Goal: Transaction & Acquisition: Purchase product/service

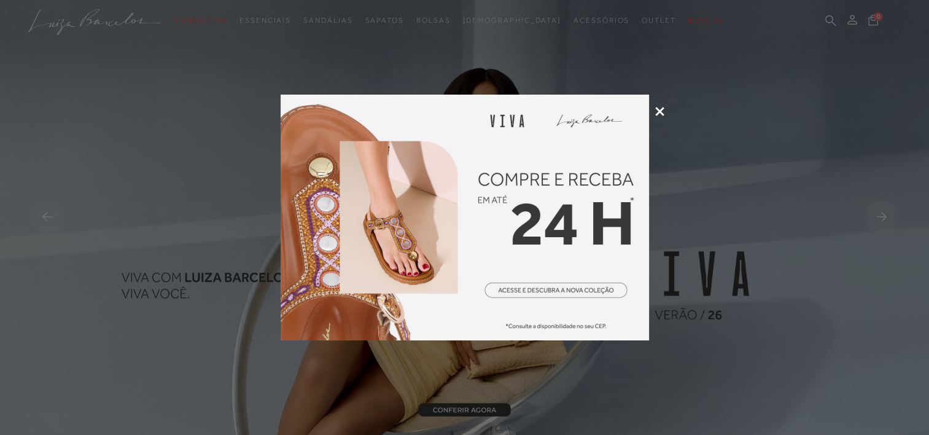
drag, startPoint x: 0, startPoint y: 0, endPoint x: 652, endPoint y: 112, distance: 662.0
click at [652, 112] on div at bounding box center [464, 217] width 929 height 435
click at [660, 112] on icon at bounding box center [659, 111] width 9 height 9
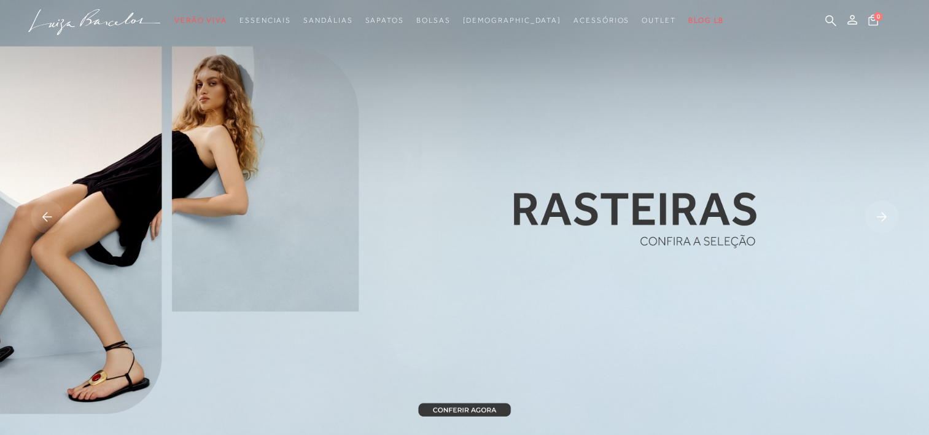
click at [883, 215] on rect at bounding box center [881, 216] width 33 height 33
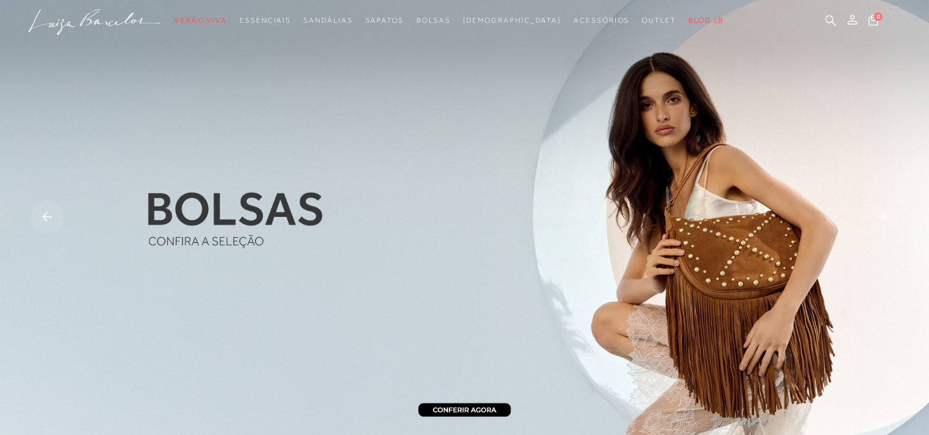
click at [883, 215] on rect at bounding box center [881, 216] width 33 height 33
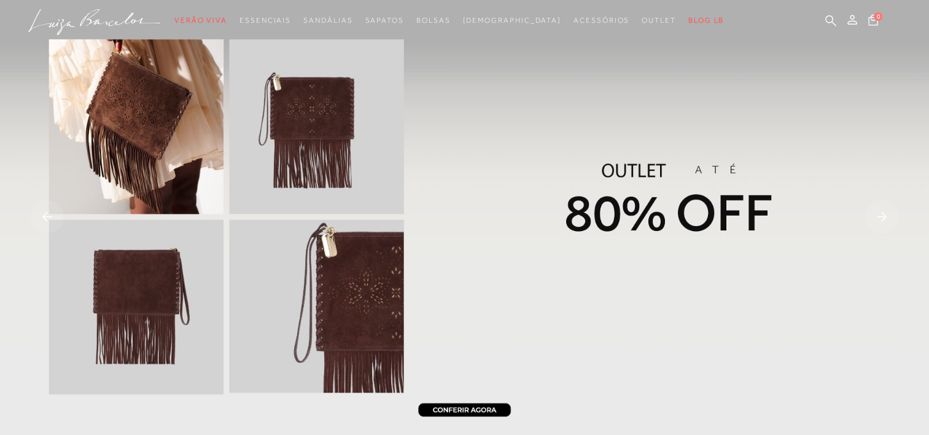
click at [673, 192] on img at bounding box center [464, 218] width 929 height 436
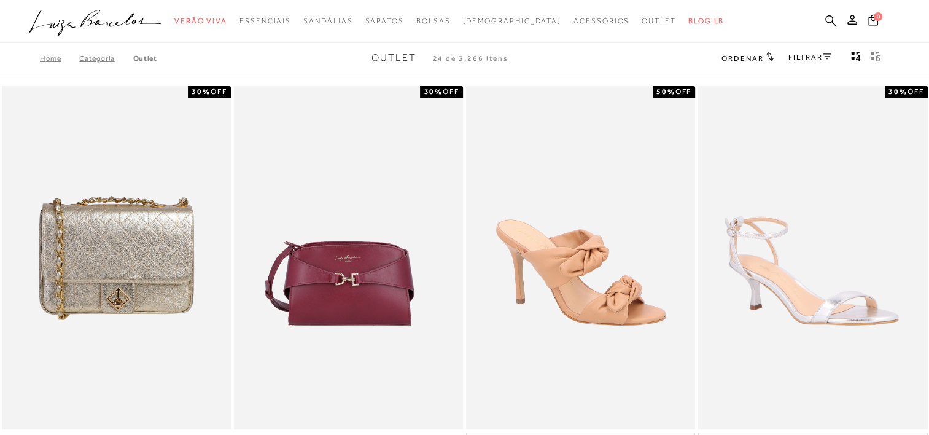
click at [808, 56] on link "FILTRAR" at bounding box center [810, 57] width 43 height 9
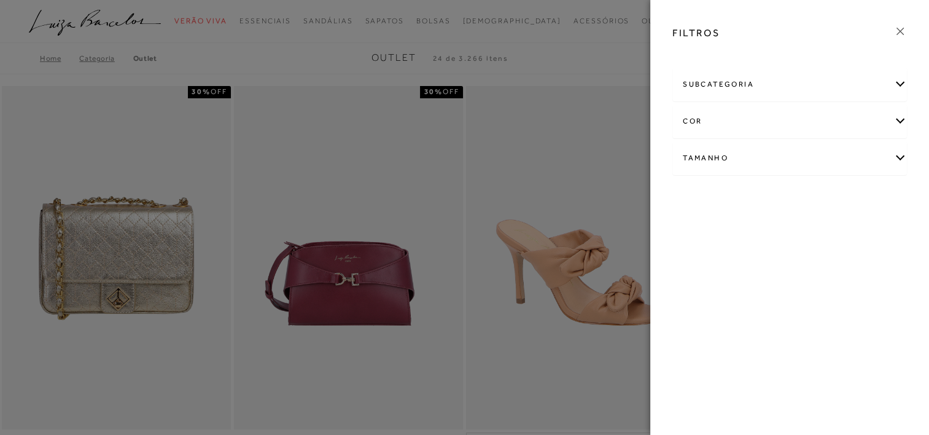
click at [715, 160] on div "Tamanho" at bounding box center [789, 158] width 233 height 33
click at [700, 251] on link "Ver mais..." at bounding box center [705, 250] width 33 height 9
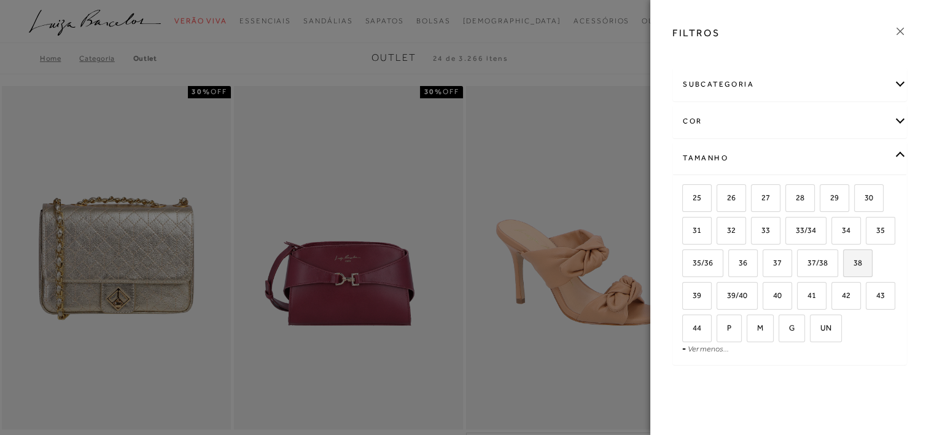
click at [845, 267] on span "38" at bounding box center [854, 262] width 18 height 9
click at [842, 271] on input "38" at bounding box center [848, 265] width 12 height 12
checkbox input "true"
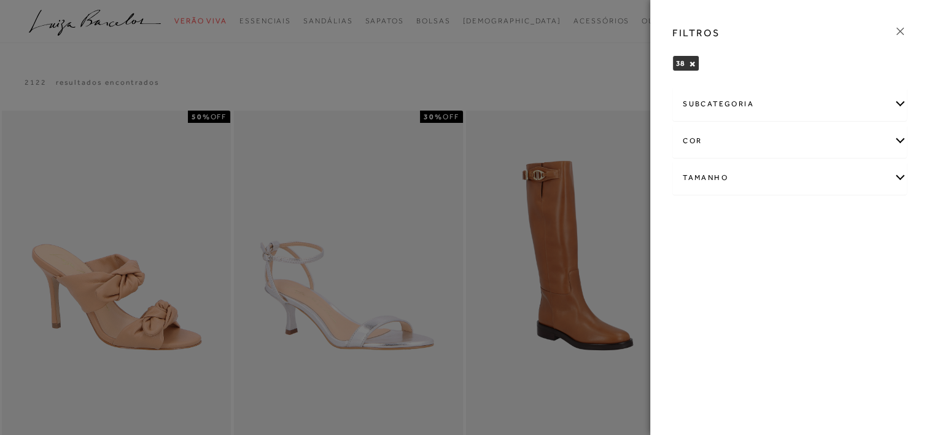
click at [544, 98] on div at bounding box center [464, 217] width 929 height 435
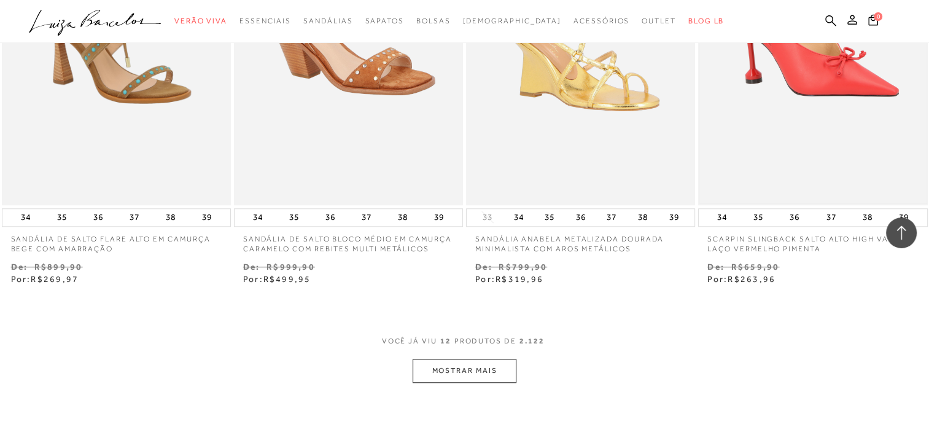
scroll to position [1351, 0]
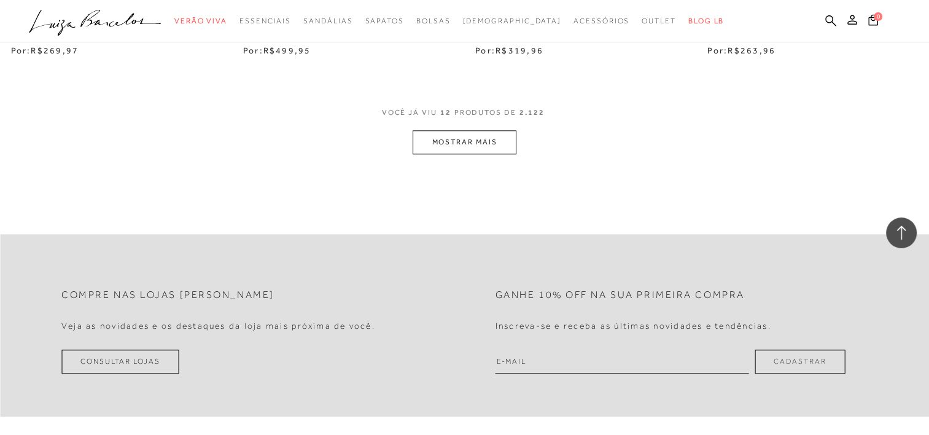
click at [456, 139] on button "MOSTRAR MAIS" at bounding box center [464, 142] width 103 height 24
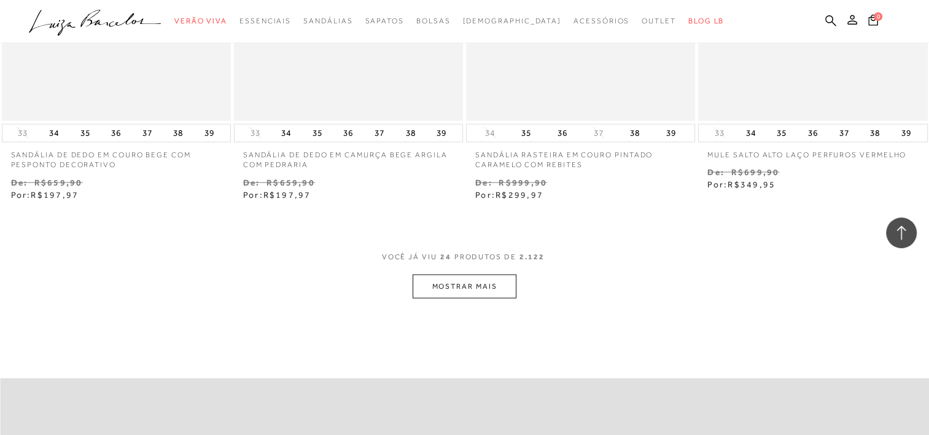
scroll to position [2518, 0]
click at [475, 285] on button "MOSTRAR MAIS" at bounding box center [464, 285] width 103 height 24
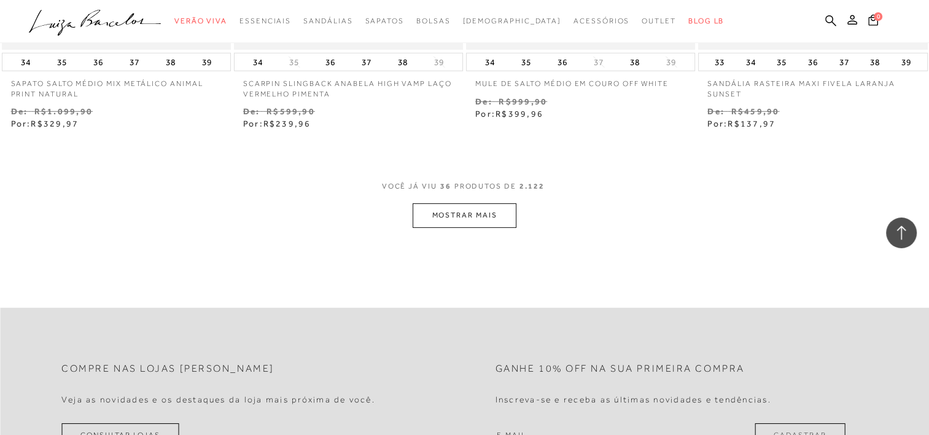
scroll to position [3870, 0]
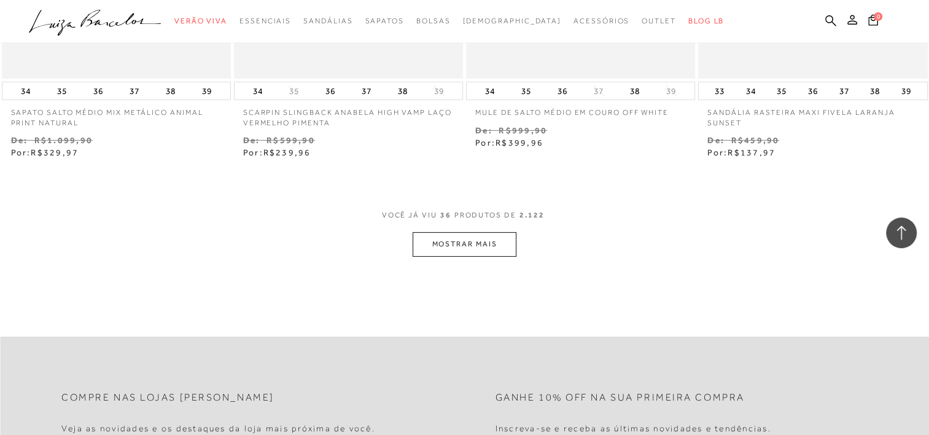
click at [445, 251] on button "MOSTRAR MAIS" at bounding box center [464, 244] width 103 height 24
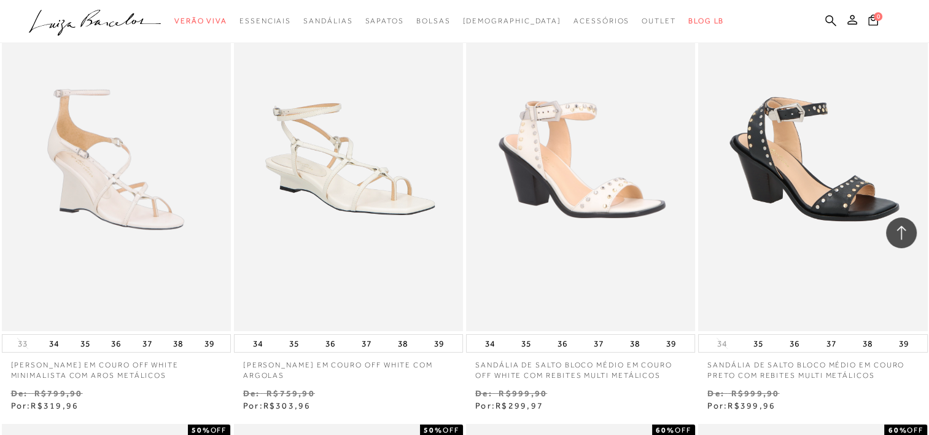
scroll to position [4300, 0]
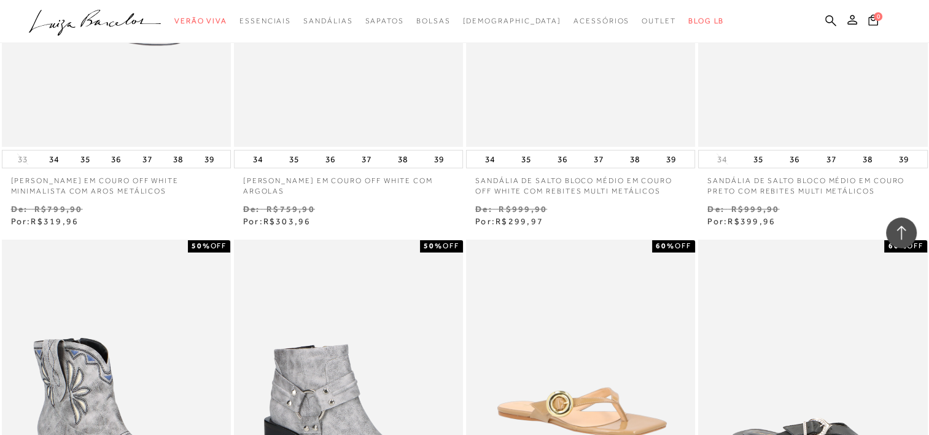
click at [93, 25] on icon ".a{fill-rule:evenodd;}" at bounding box center [95, 23] width 133 height 26
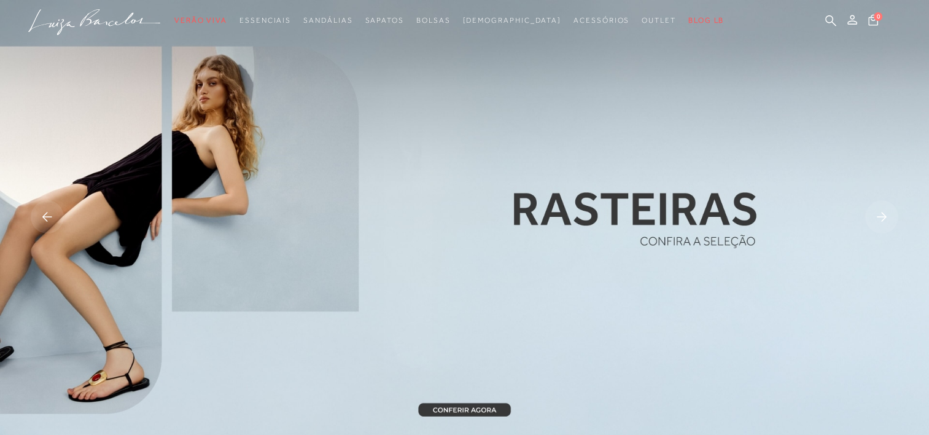
click at [877, 217] on rect at bounding box center [881, 216] width 33 height 33
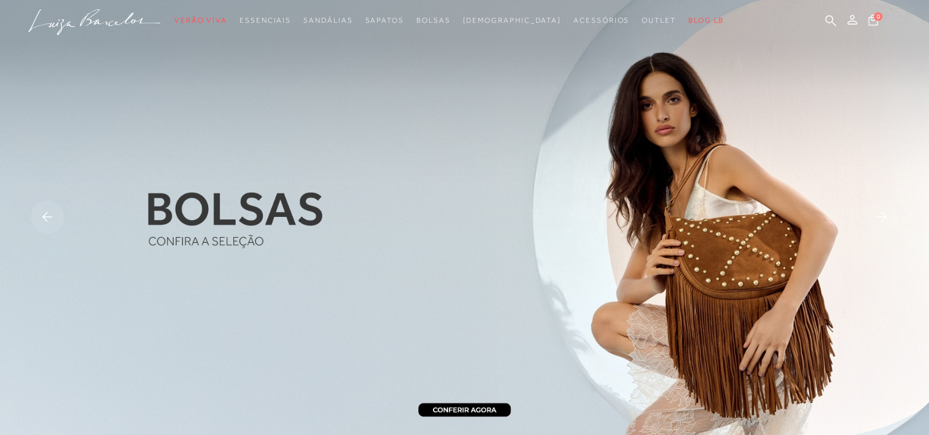
click at [883, 221] on rect at bounding box center [881, 216] width 33 height 33
